Goal: Transaction & Acquisition: Purchase product/service

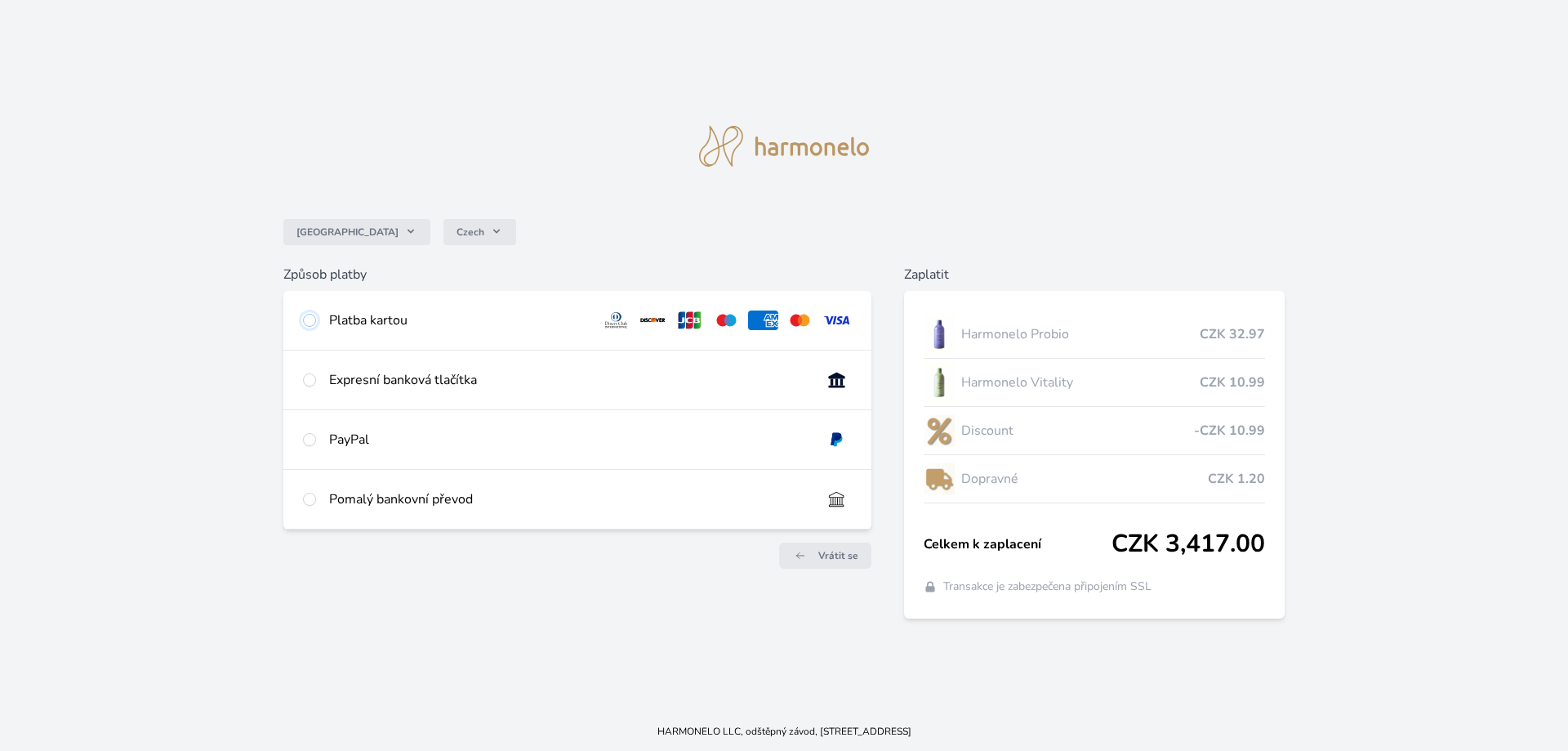
click at [311, 321] on input "radio" at bounding box center [309, 320] width 13 height 13
radio input "true"
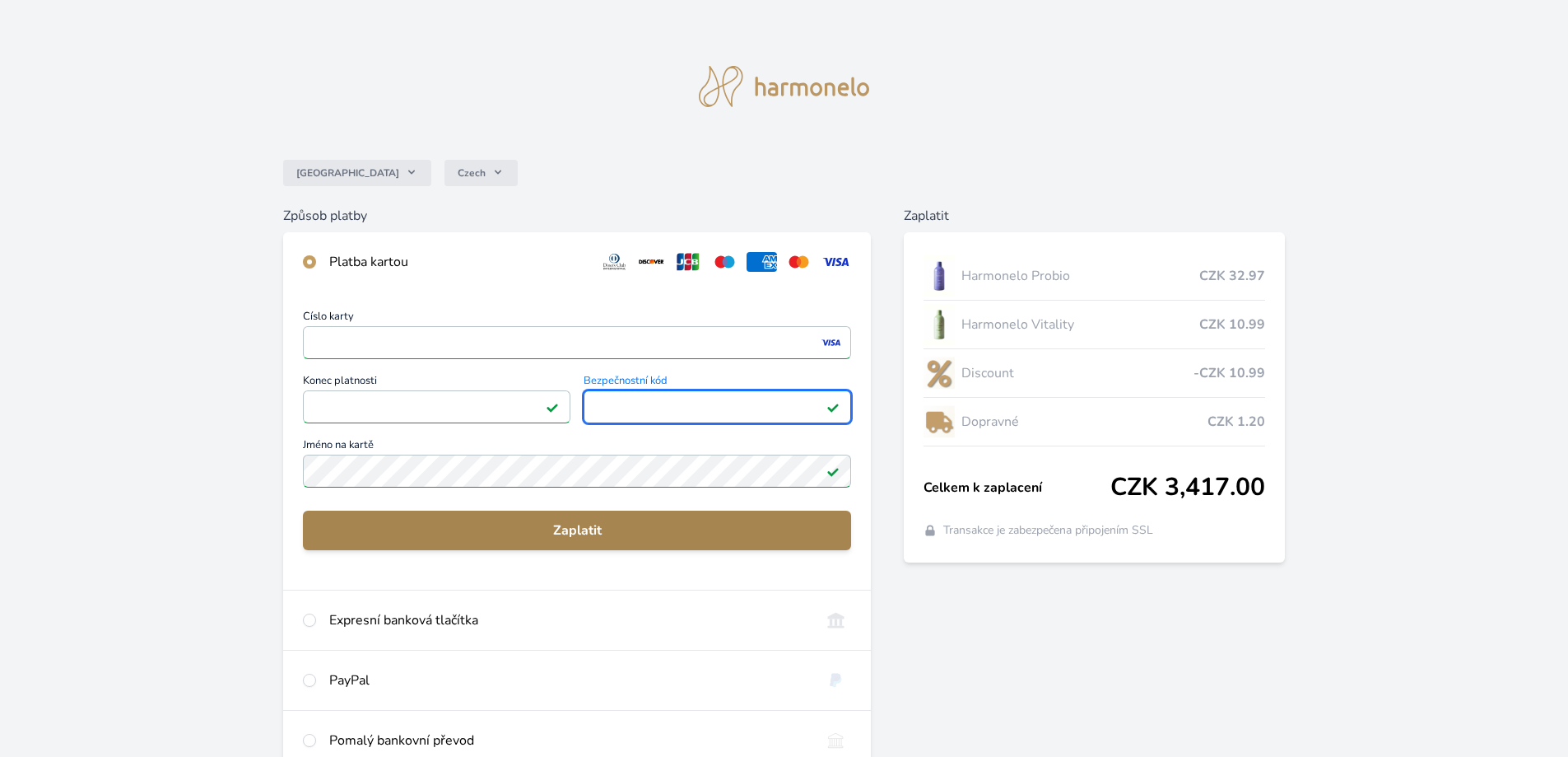
click at [531, 530] on span "Zaplatit" at bounding box center [577, 531] width 521 height 20
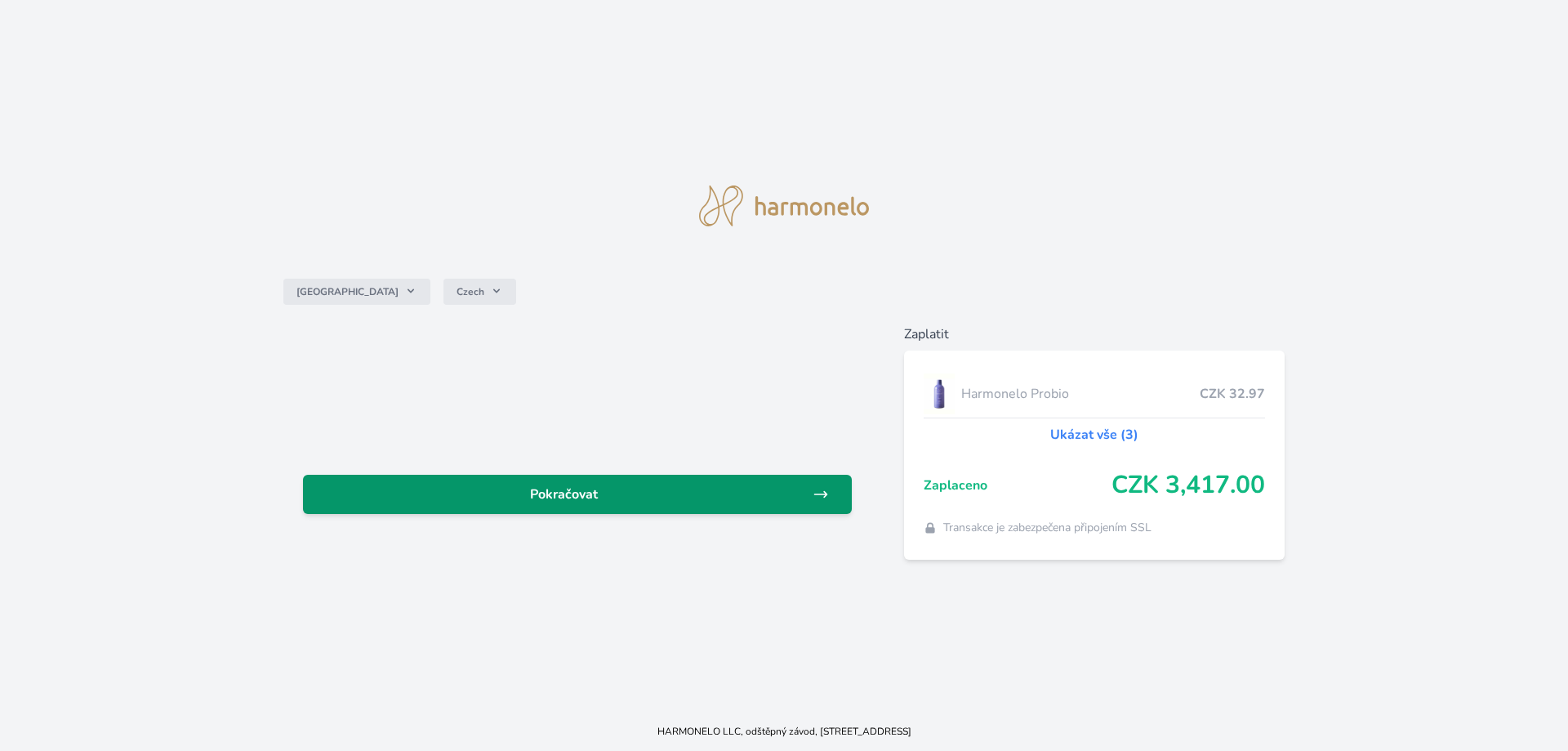
click at [597, 494] on span "Pokračovat" at bounding box center [564, 494] width 497 height 20
